Goal: Navigation & Orientation: Find specific page/section

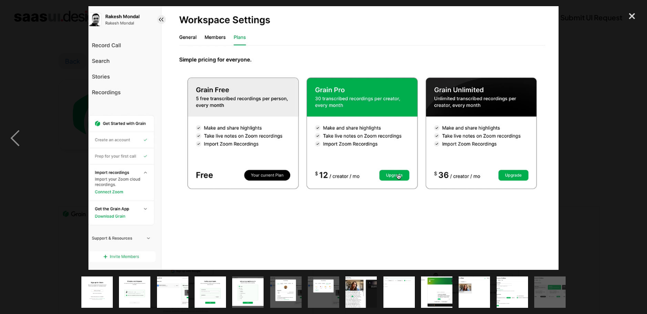
scroll to position [1190, 0]
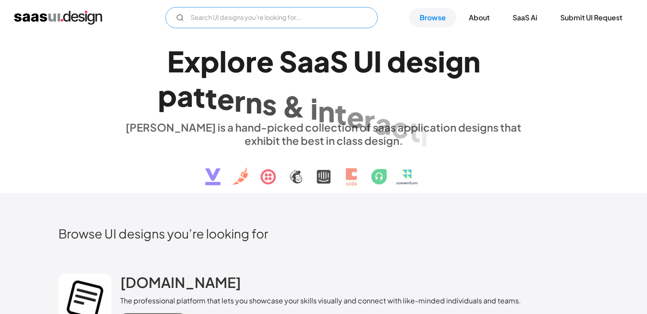
click at [302, 8] on input "Email Form" at bounding box center [271, 17] width 212 height 21
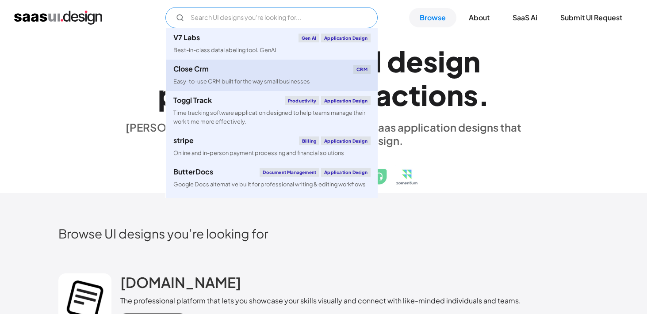
click at [254, 72] on div "Close Crm CRM" at bounding box center [271, 69] width 197 height 9
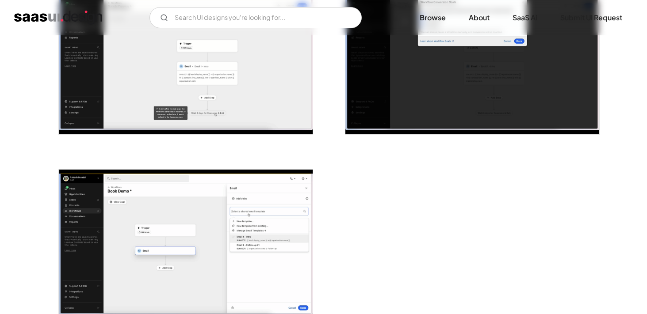
scroll to position [2218, 0]
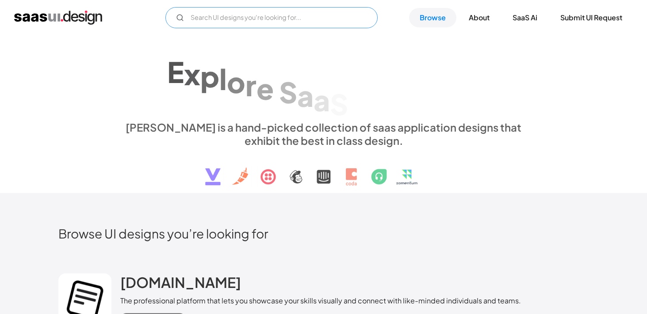
click at [236, 19] on input "Email Form" at bounding box center [271, 17] width 212 height 21
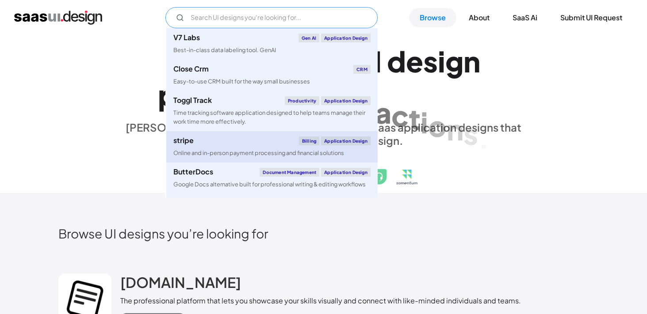
click at [213, 147] on link "stripe Billing Application Design Online and in-person payment processing and f…" at bounding box center [271, 146] width 211 height 31
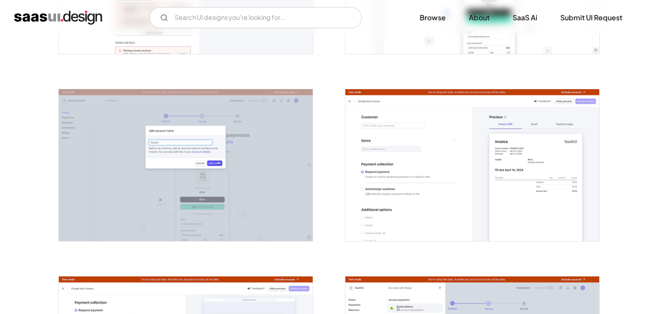
scroll to position [882, 0]
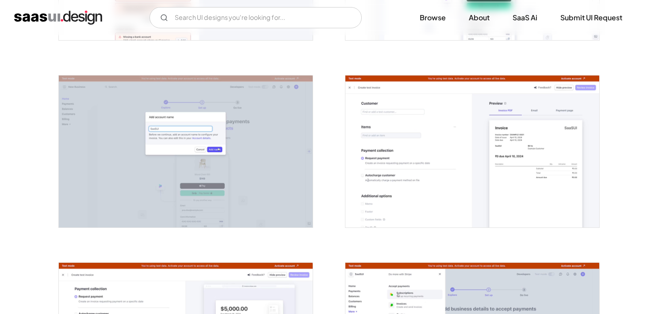
click at [432, 104] on img "open lightbox" at bounding box center [472, 152] width 254 height 152
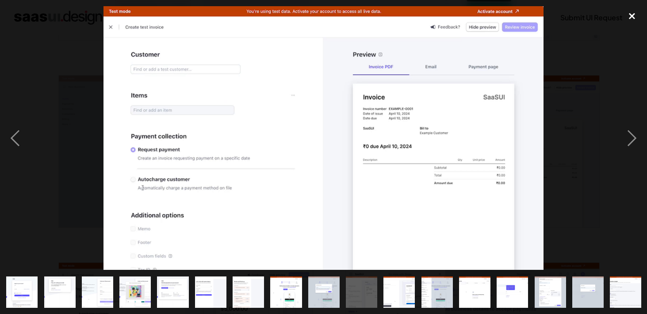
click at [631, 13] on div "close lightbox" at bounding box center [632, 15] width 30 height 19
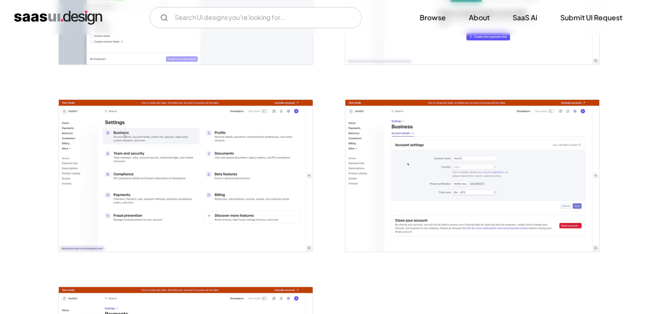
scroll to position [2154, 0]
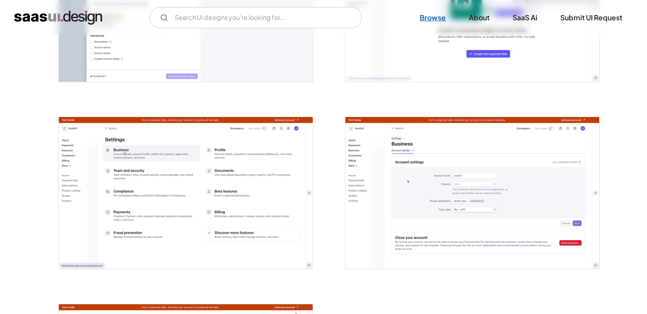
click at [443, 13] on link "Browse" at bounding box center [432, 17] width 47 height 19
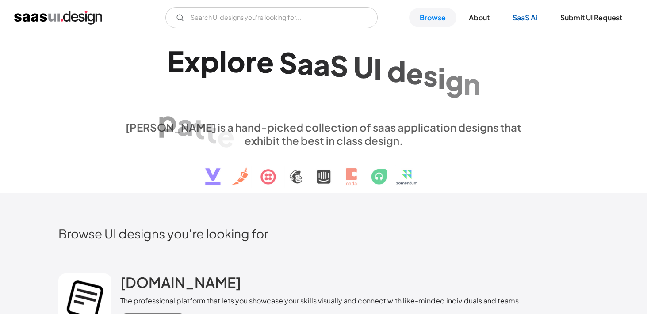
click at [528, 11] on link "SaaS Ai" at bounding box center [525, 17] width 46 height 19
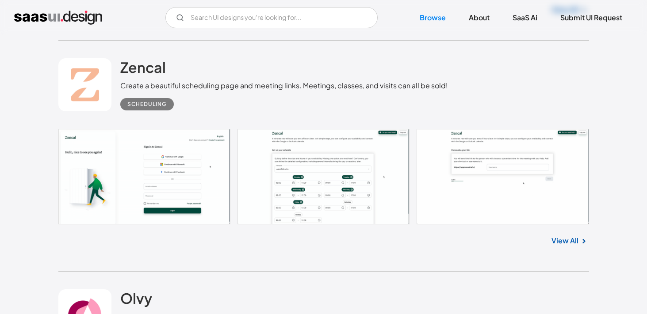
scroll to position [945, 0]
click at [135, 75] on h2 "Zencal" at bounding box center [143, 67] width 46 height 18
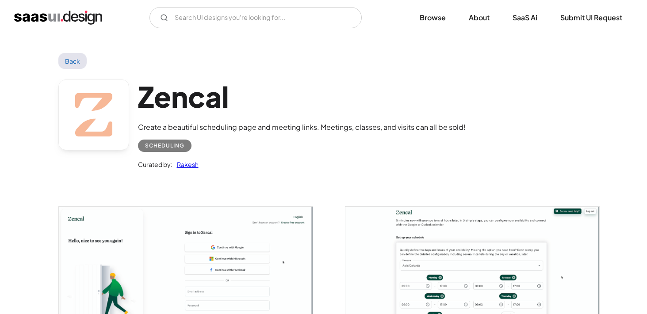
scroll to position [107, 0]
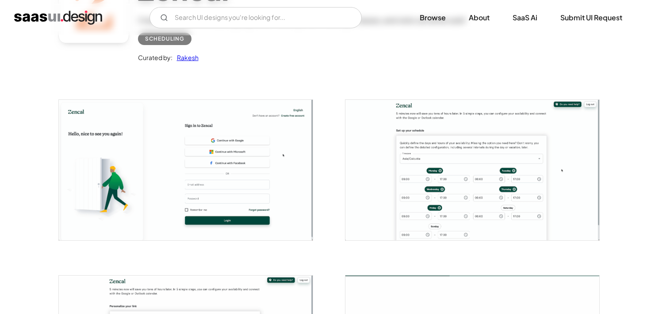
click at [417, 205] on img "open lightbox" at bounding box center [472, 170] width 254 height 140
